Goal: Transaction & Acquisition: Download file/media

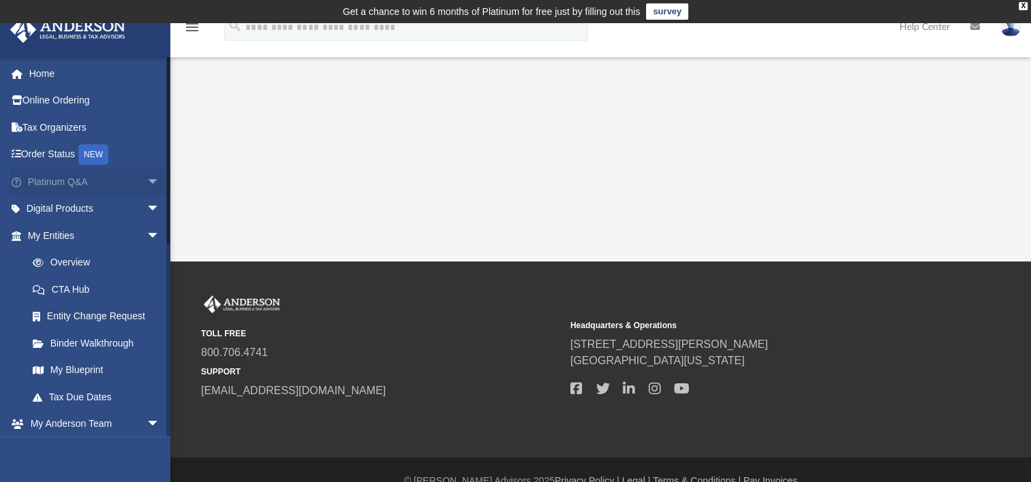
click at [146, 181] on span "arrow_drop_down" at bounding box center [159, 182] width 27 height 28
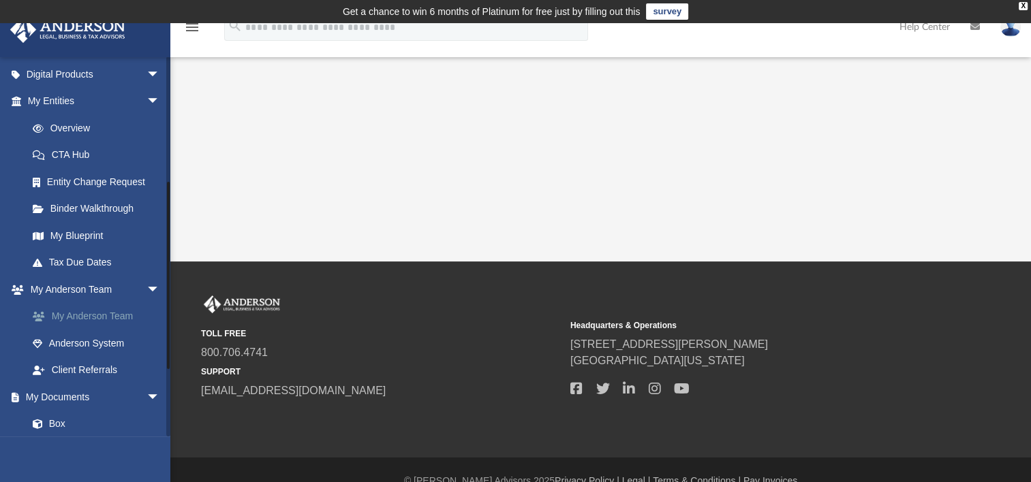
scroll to position [515, 0]
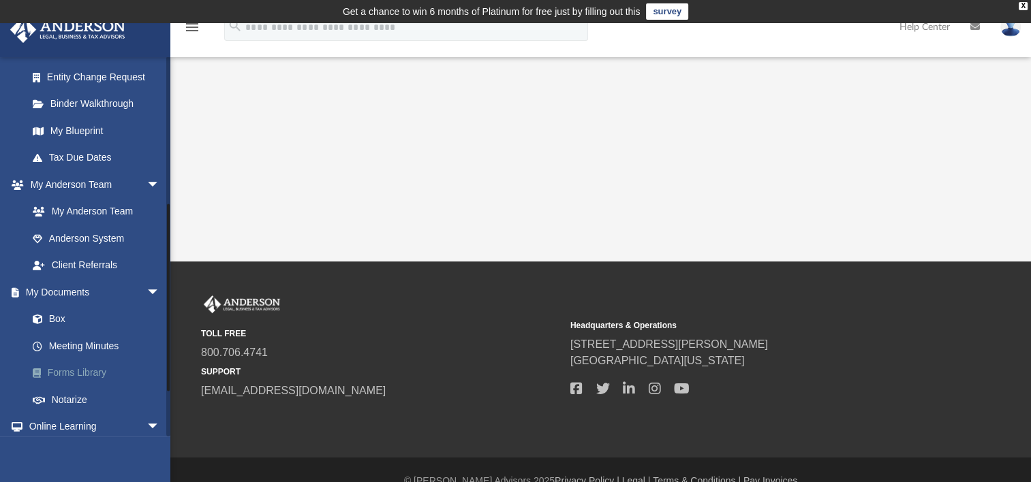
click at [93, 386] on link "Forms Library" at bounding box center [99, 373] width 161 height 27
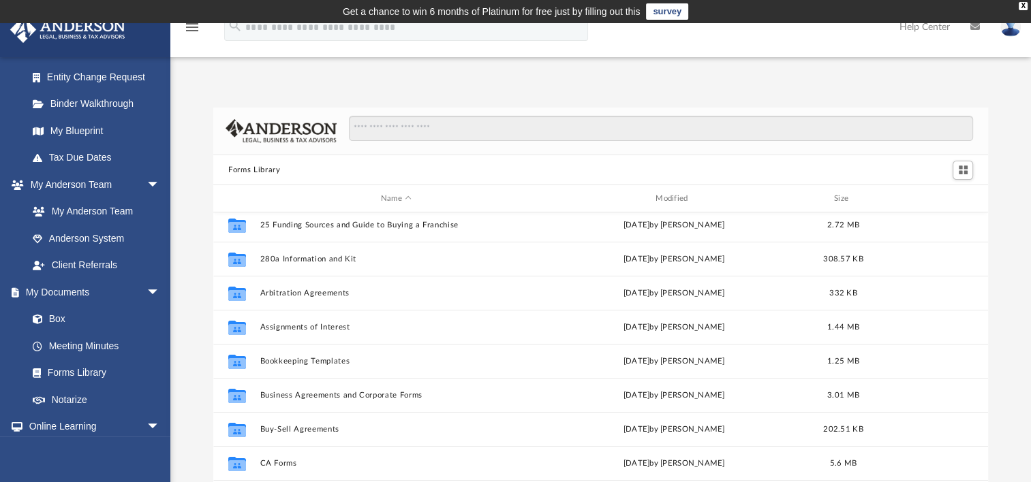
scroll to position [5, 0]
click at [426, 134] on input "Search files and folders" at bounding box center [661, 129] width 624 height 26
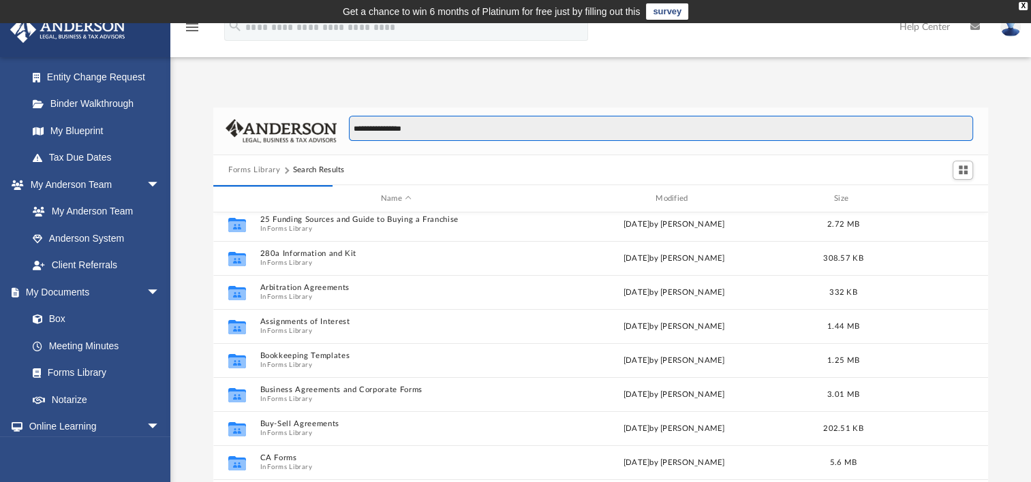
type input "**********"
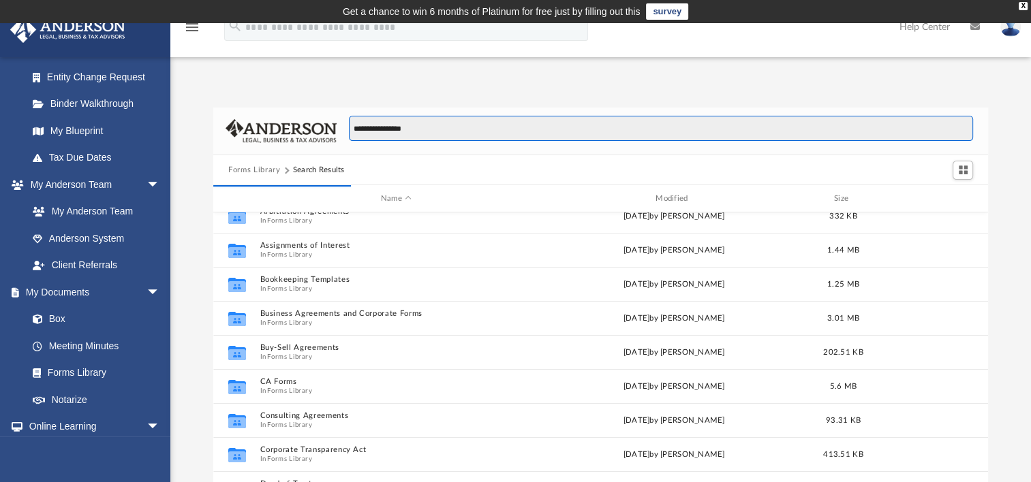
scroll to position [257, 763]
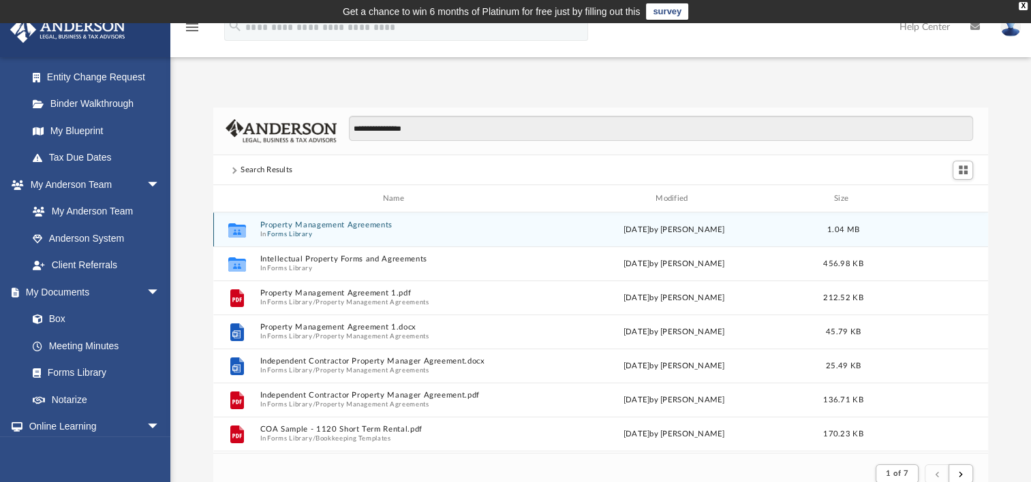
click at [452, 224] on button "Property Management Agreements" at bounding box center [396, 225] width 272 height 9
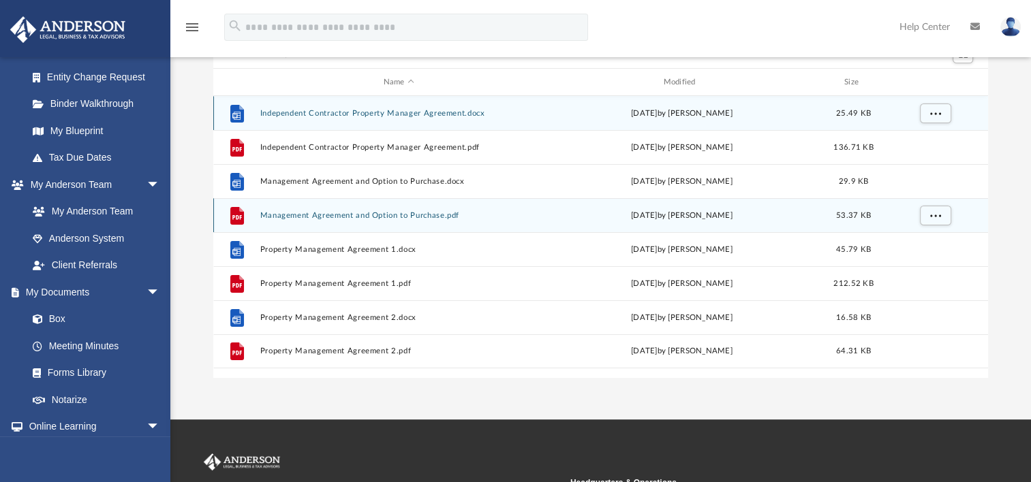
scroll to position [117, 0]
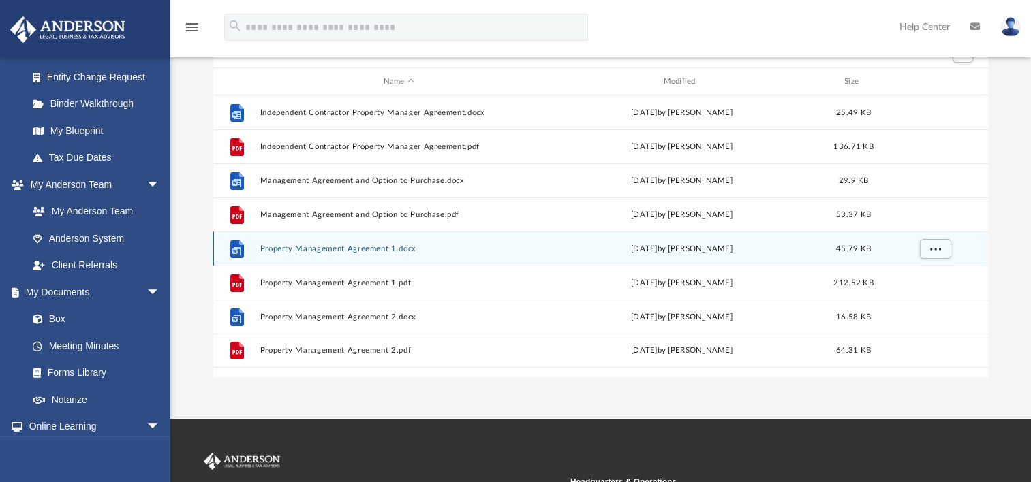
click at [510, 243] on div "File Property Management Agreement 1.docx [DATE] by [PERSON_NAME] 45.79 KB" at bounding box center [600, 249] width 775 height 34
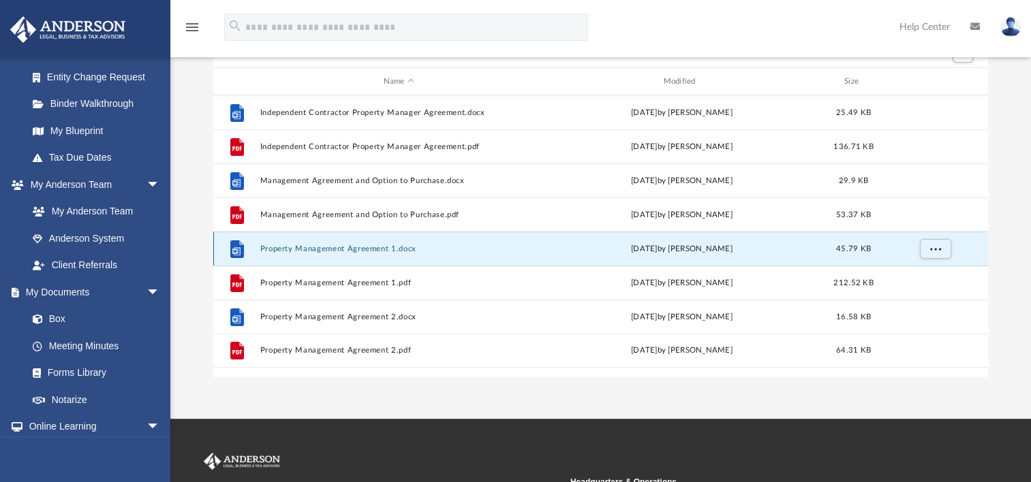
click at [510, 243] on div "File Property Management Agreement 1.docx [DATE] by [PERSON_NAME] 45.79 KB" at bounding box center [600, 249] width 775 height 34
click at [938, 249] on span "More options" at bounding box center [935, 248] width 11 height 7
click at [933, 247] on span "More options" at bounding box center [935, 248] width 11 height 7
click at [401, 260] on div "File Property Management Agreement 1.docx [DATE] by [PERSON_NAME] 45.79 KB" at bounding box center [600, 249] width 775 height 34
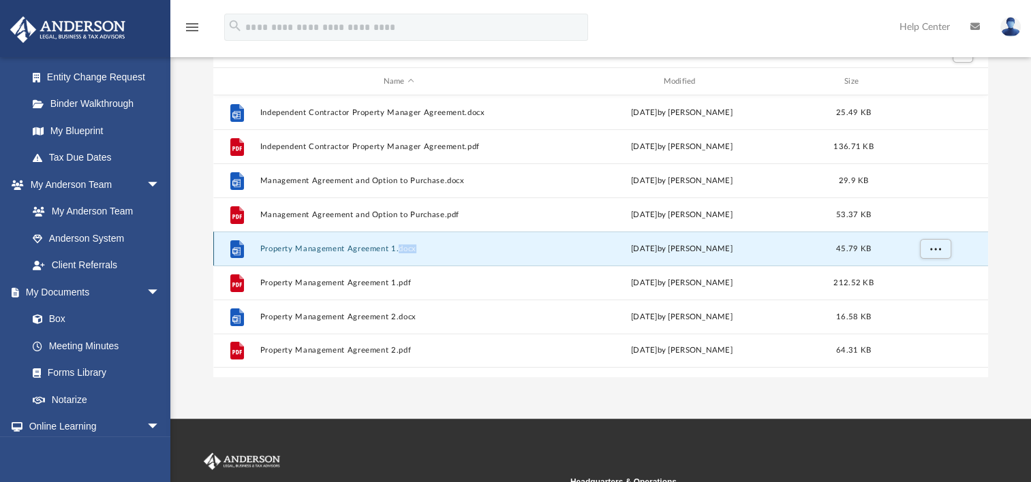
click at [401, 260] on div "File Property Management Agreement 1.docx [DATE] by [PERSON_NAME] 45.79 KB" at bounding box center [600, 249] width 775 height 34
click at [367, 247] on button "Property Management Agreement 1.docx" at bounding box center [398, 249] width 277 height 9
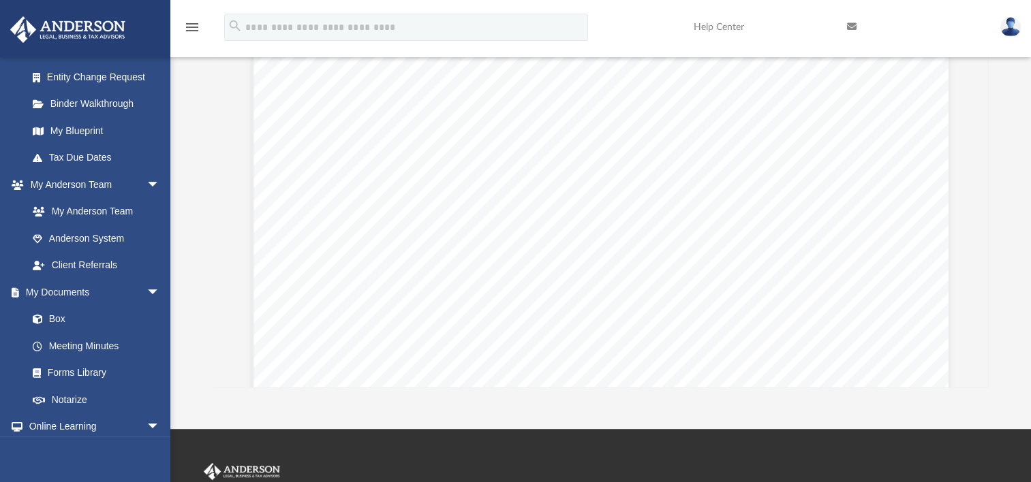
scroll to position [3390, 0]
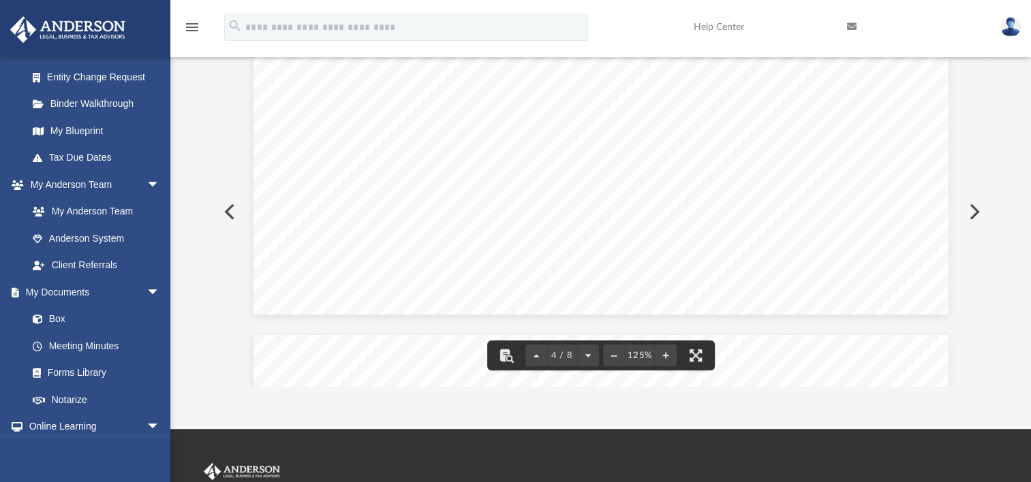
drag, startPoint x: 984, startPoint y: 206, endPoint x: 980, endPoint y: 256, distance: 50.6
click at [980, 256] on div "Property Management Agreement Page 1 of 8 PROPERTY MANAGEMENT AGREEMENT 1. PART…" at bounding box center [600, 212] width 775 height 352
drag, startPoint x: 984, startPoint y: 203, endPoint x: 982, endPoint y: 249, distance: 46.4
click at [982, 249] on div "Property Management Agreement Page 1 of 8 PROPERTY MANAGEMENT AGREEMENT 1. PART…" at bounding box center [600, 212] width 775 height 352
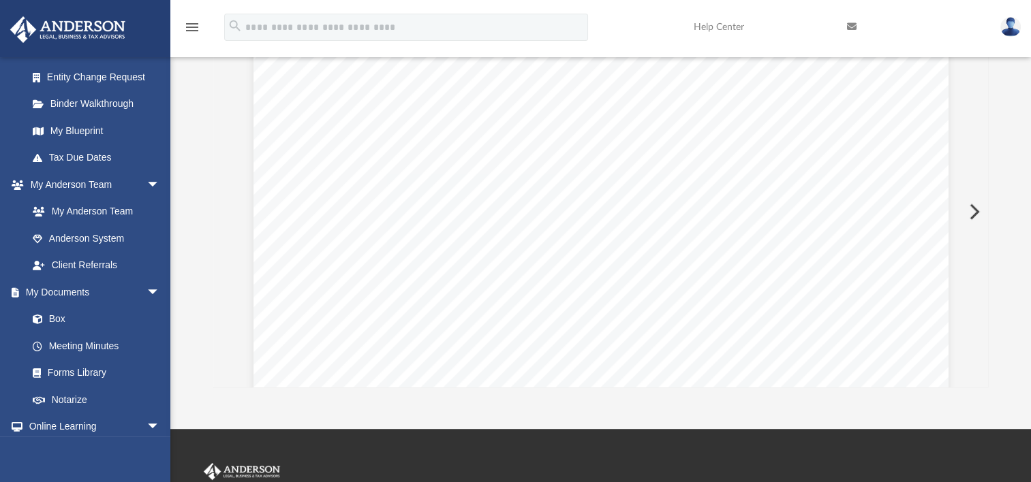
scroll to position [5056, 0]
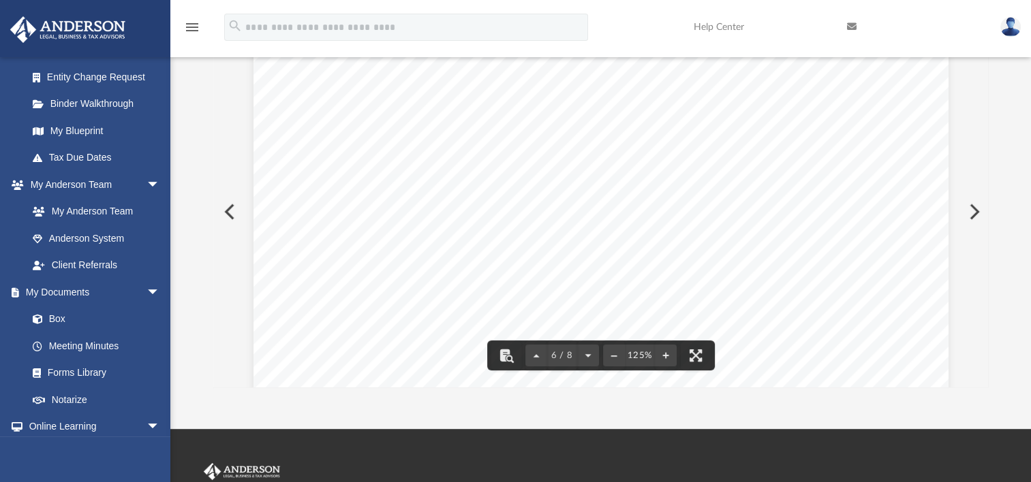
click at [228, 208] on button "Preview" at bounding box center [228, 212] width 30 height 38
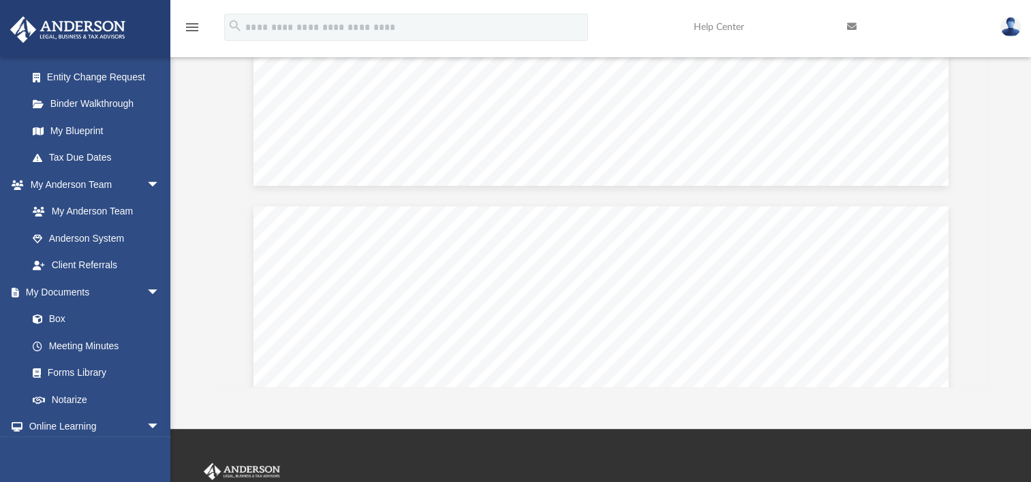
scroll to position [7007, 0]
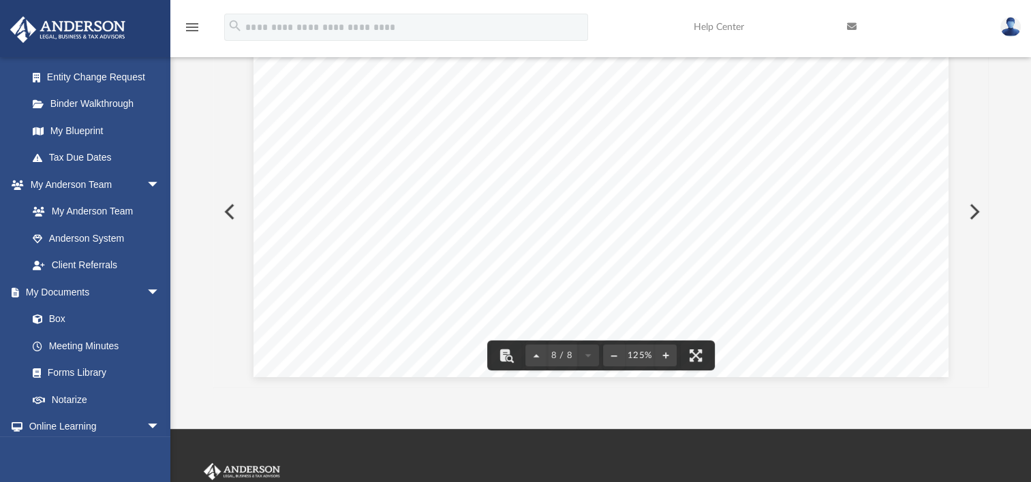
click at [223, 215] on button "Preview" at bounding box center [228, 212] width 30 height 38
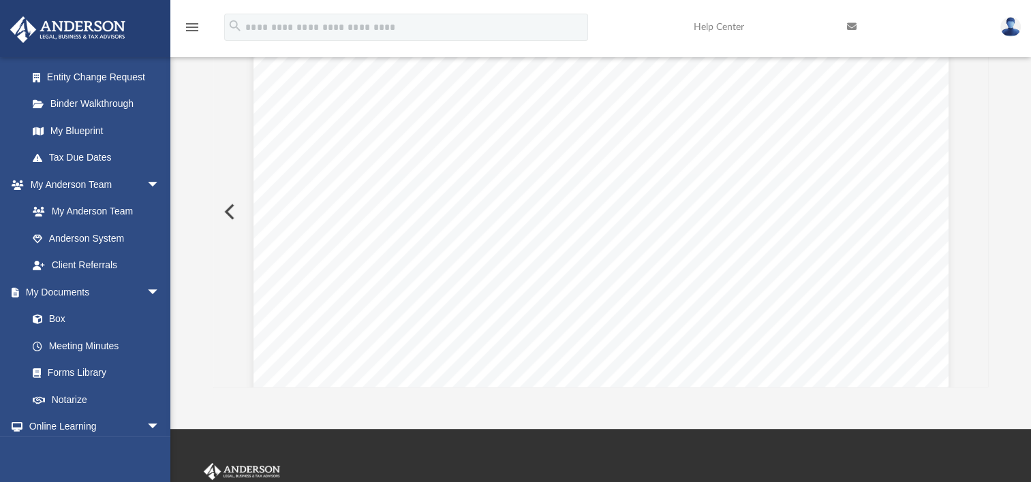
click at [223, 215] on button "Preview" at bounding box center [228, 212] width 30 height 38
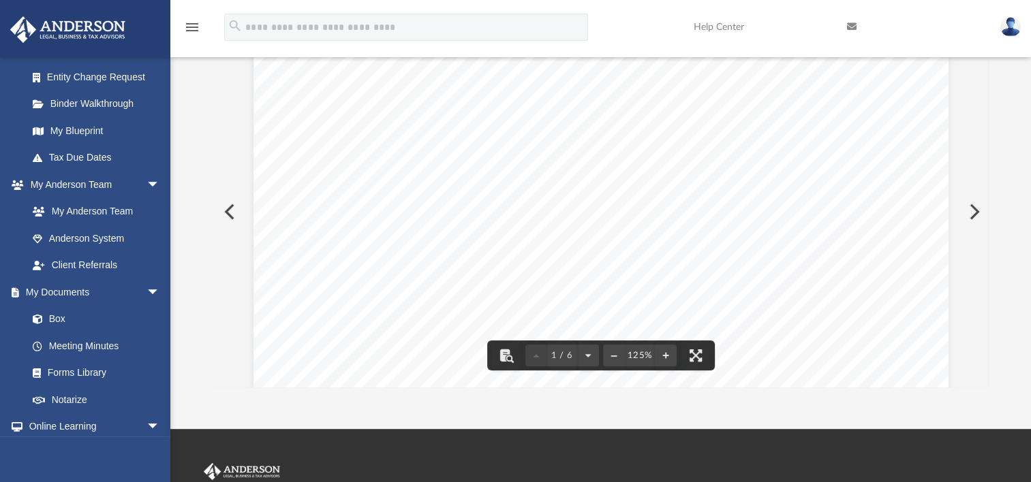
click at [228, 210] on button "Preview" at bounding box center [228, 212] width 30 height 38
click at [973, 215] on button "Preview" at bounding box center [973, 212] width 30 height 38
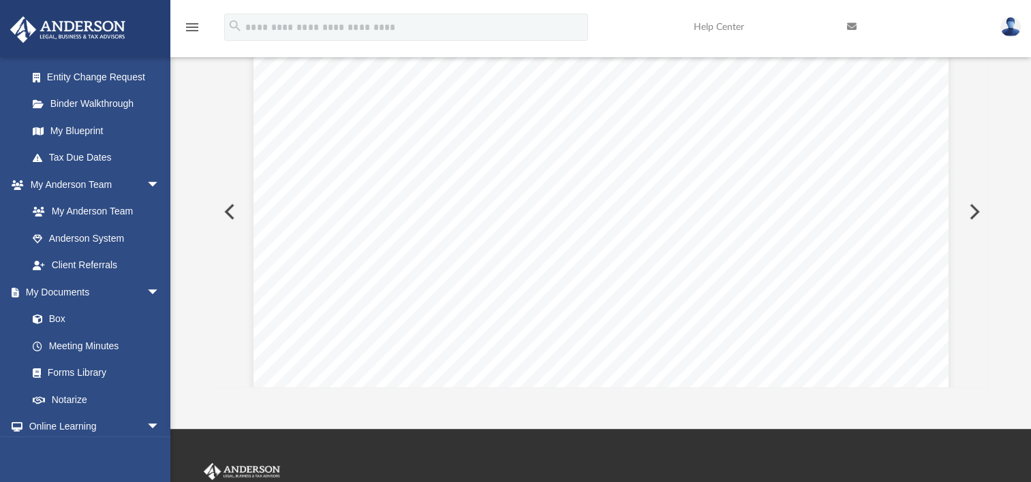
click at [973, 215] on button "Preview" at bounding box center [973, 212] width 30 height 38
click at [974, 217] on button "Preview" at bounding box center [973, 212] width 30 height 38
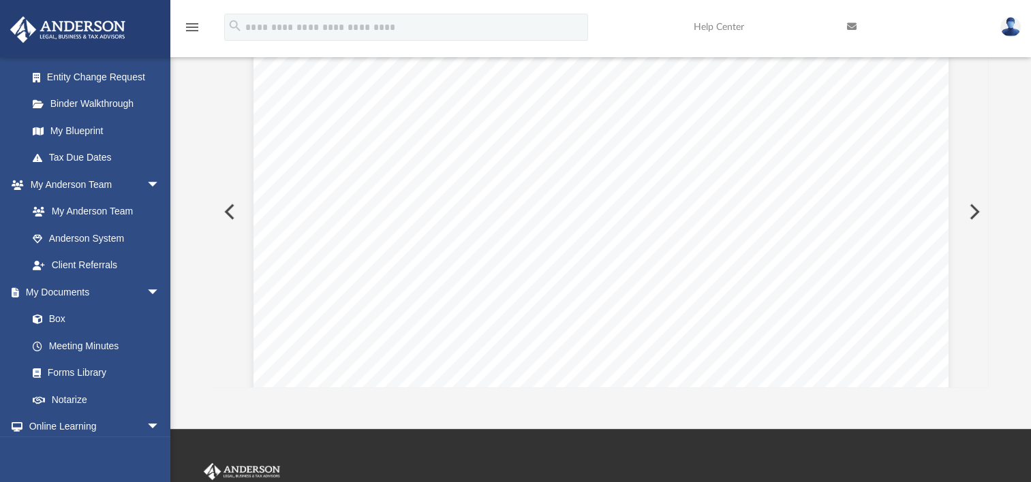
click at [974, 218] on button "Preview" at bounding box center [973, 212] width 30 height 38
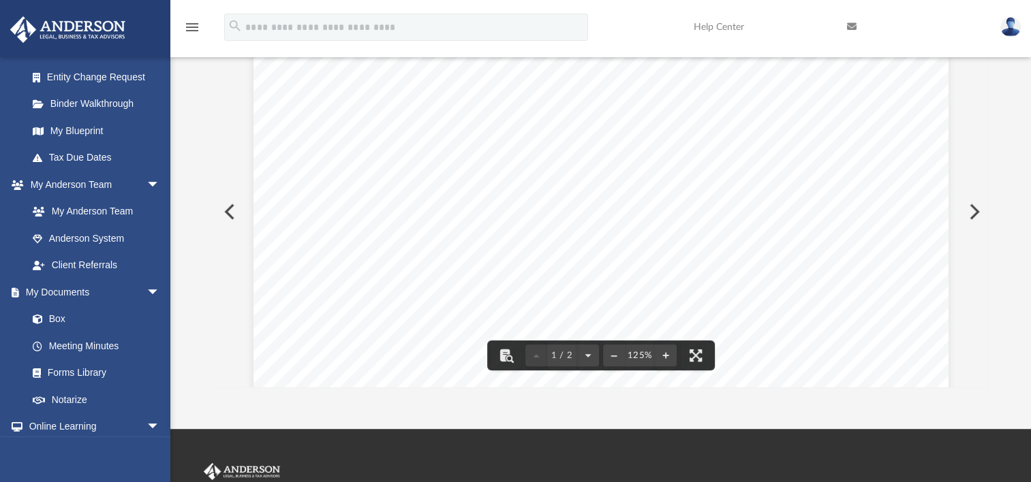
scroll to position [0, 0]
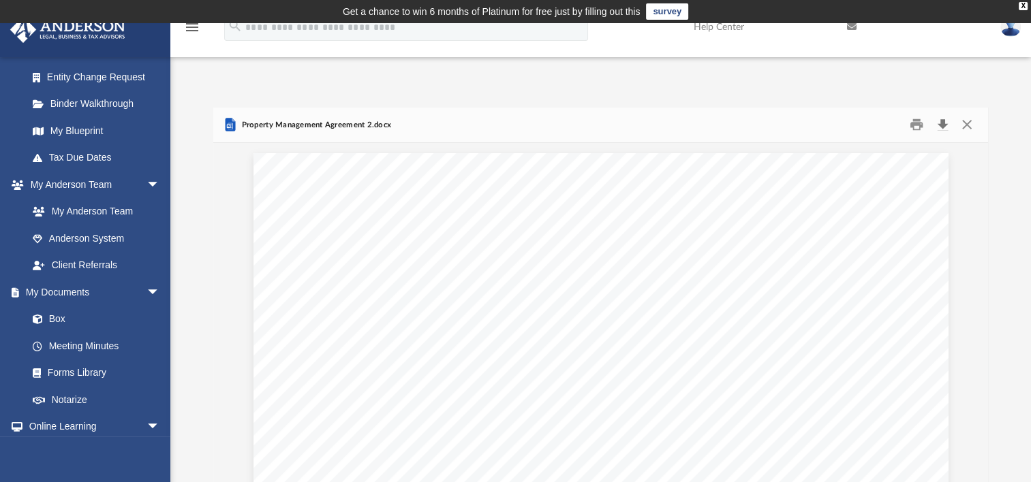
click at [938, 121] on button "Download" at bounding box center [942, 124] width 25 height 21
